Goal: Communication & Community: Answer question/provide support

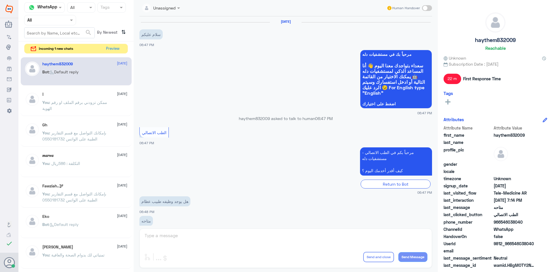
scroll to position [163, 0]
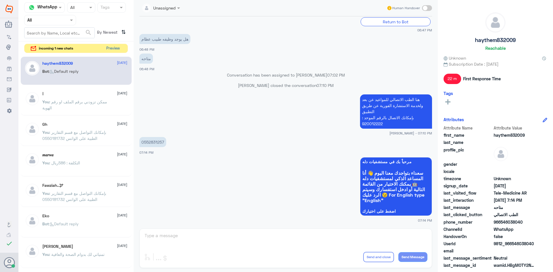
click at [113, 50] on button "Preview" at bounding box center [113, 48] width 18 height 9
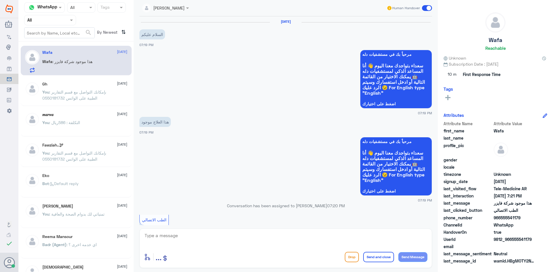
scroll to position [159, 0]
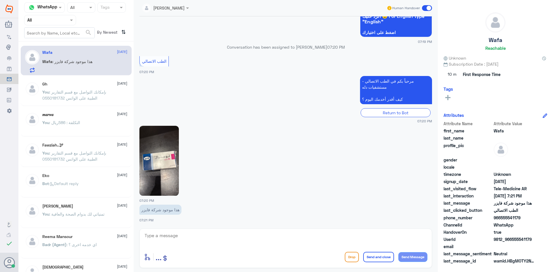
click at [224, 236] on textarea at bounding box center [286, 239] width 284 height 14
paste textarea "مرحبا معك [PERSON_NAME] من الطب الاتصالي"
type textarea "مرحبا معك [PERSON_NAME] من الطب الاتصالي"
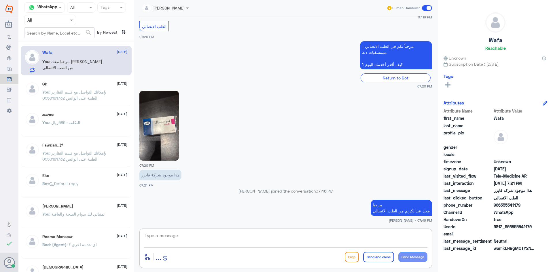
click at [165, 118] on img at bounding box center [158, 126] width 39 height 70
click at [157, 131] on img at bounding box center [158, 126] width 39 height 70
click at [353, 235] on textarea at bounding box center [286, 239] width 284 height 14
type textarea "H"
type textarea "ايه نعم موجود"
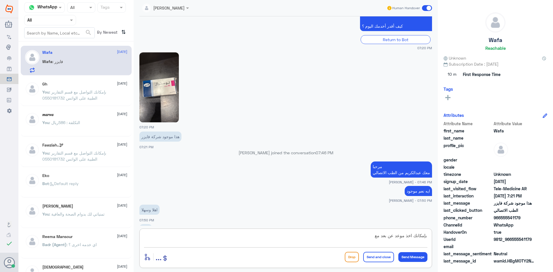
scroll to position [241, 0]
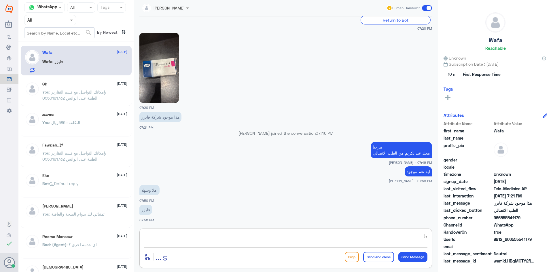
type textarea "ب"
type textarea "اي نعم"
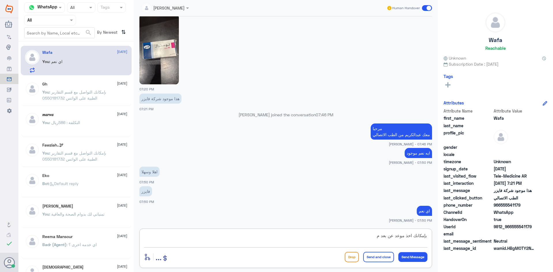
scroll to position [280, 0]
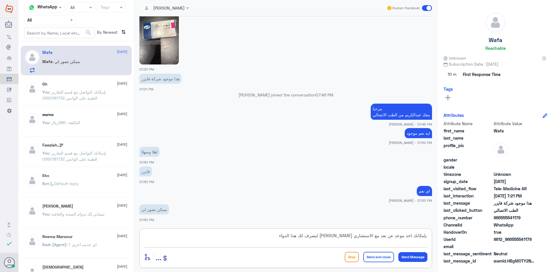
type textarea "بإمكانك اخذ موعد عن بعد مع الاستشاري [PERSON_NAME] ليصرف لك هذا الدواء"
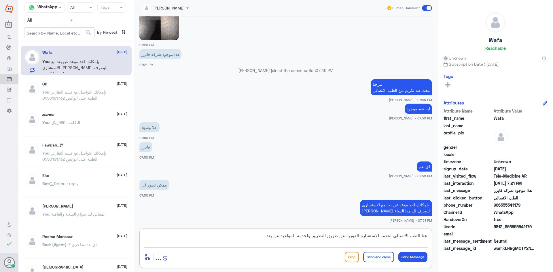
type textarea "هنا الطب الاتصالي لخدمة الاستشارة الفورية عن طريق التطبيق ولخدمة المواعيد عن بعد"
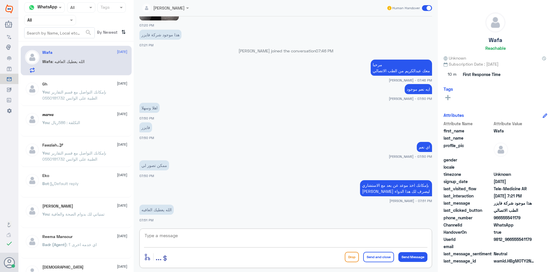
scroll to position [360, 0]
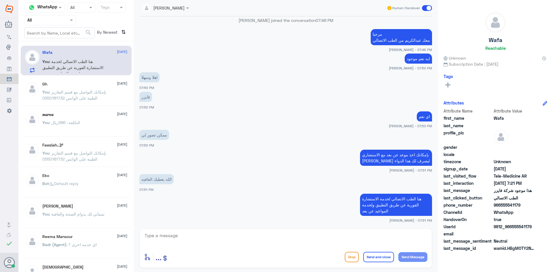
click at [425, 6] on span at bounding box center [427, 8] width 10 height 6
click at [0, 0] on input "checkbox" at bounding box center [0, 0] width 0 height 0
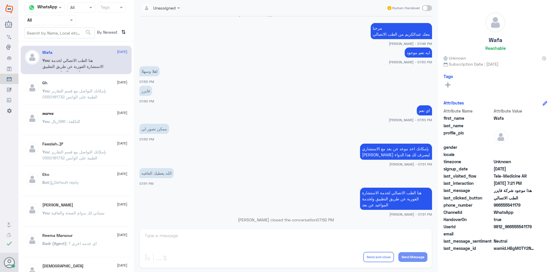
scroll to position [371, 0]
